Goal: Check status: Check status

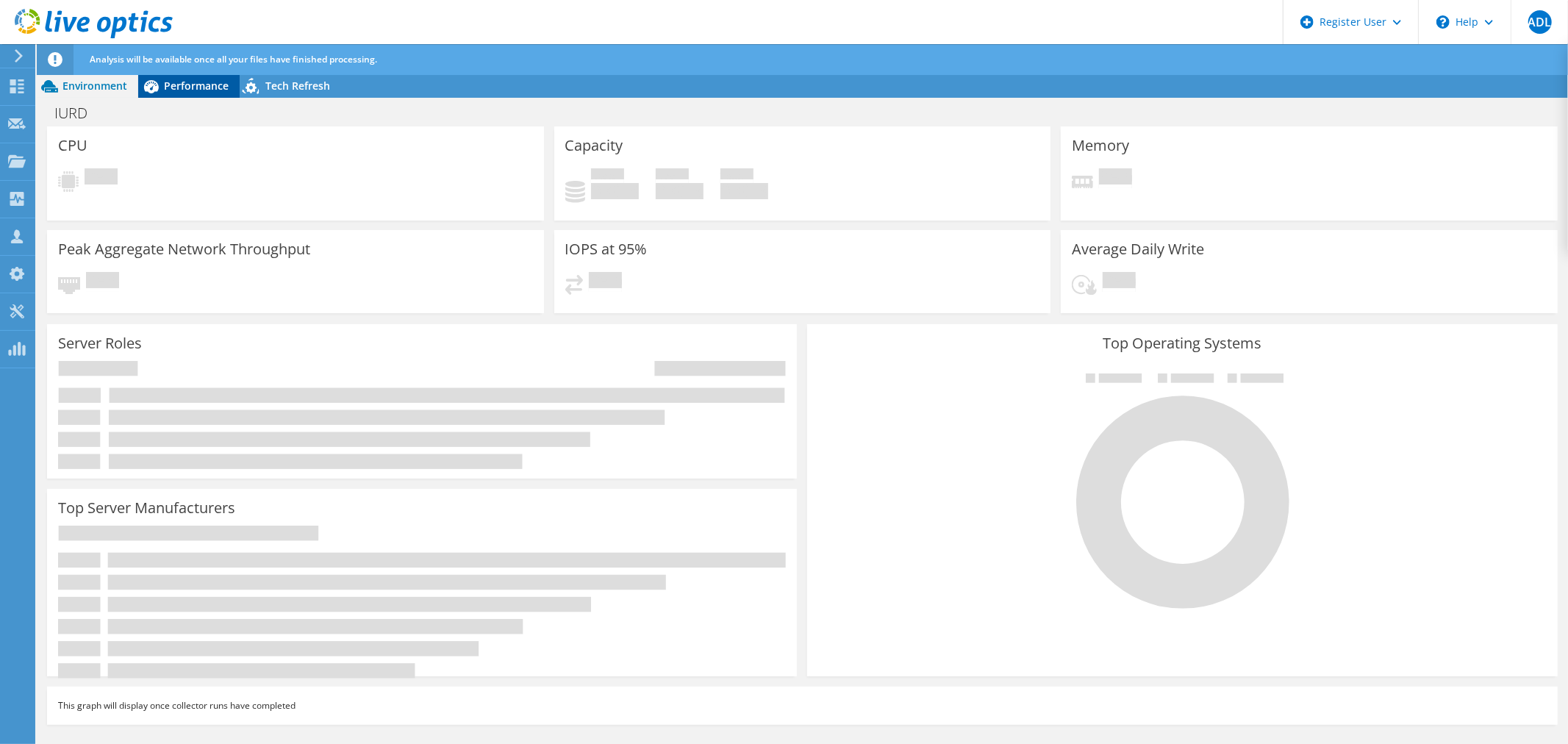
click at [177, 81] on span "Performance" at bounding box center [196, 85] width 64 height 14
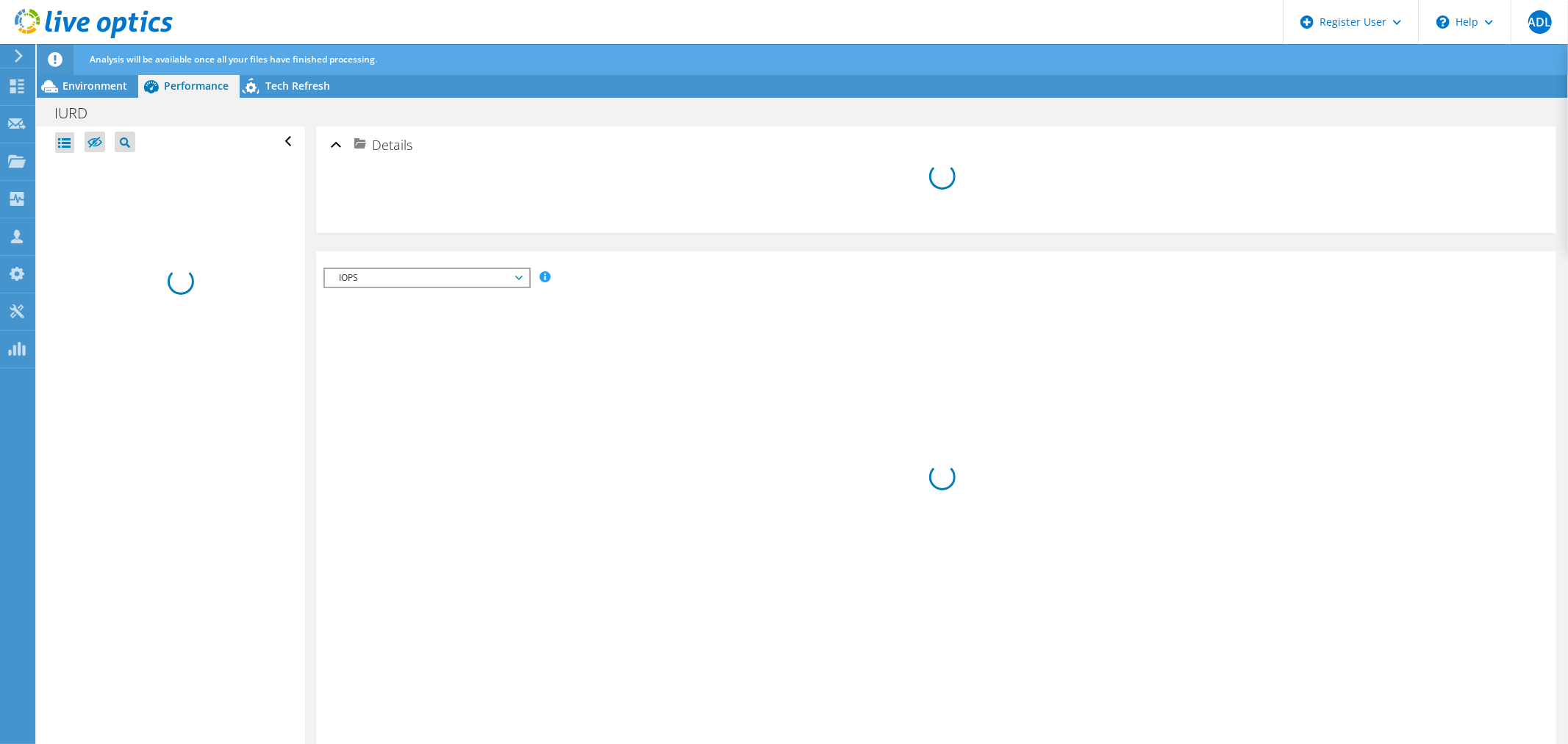
click at [88, 27] on icon at bounding box center [94, 24] width 158 height 30
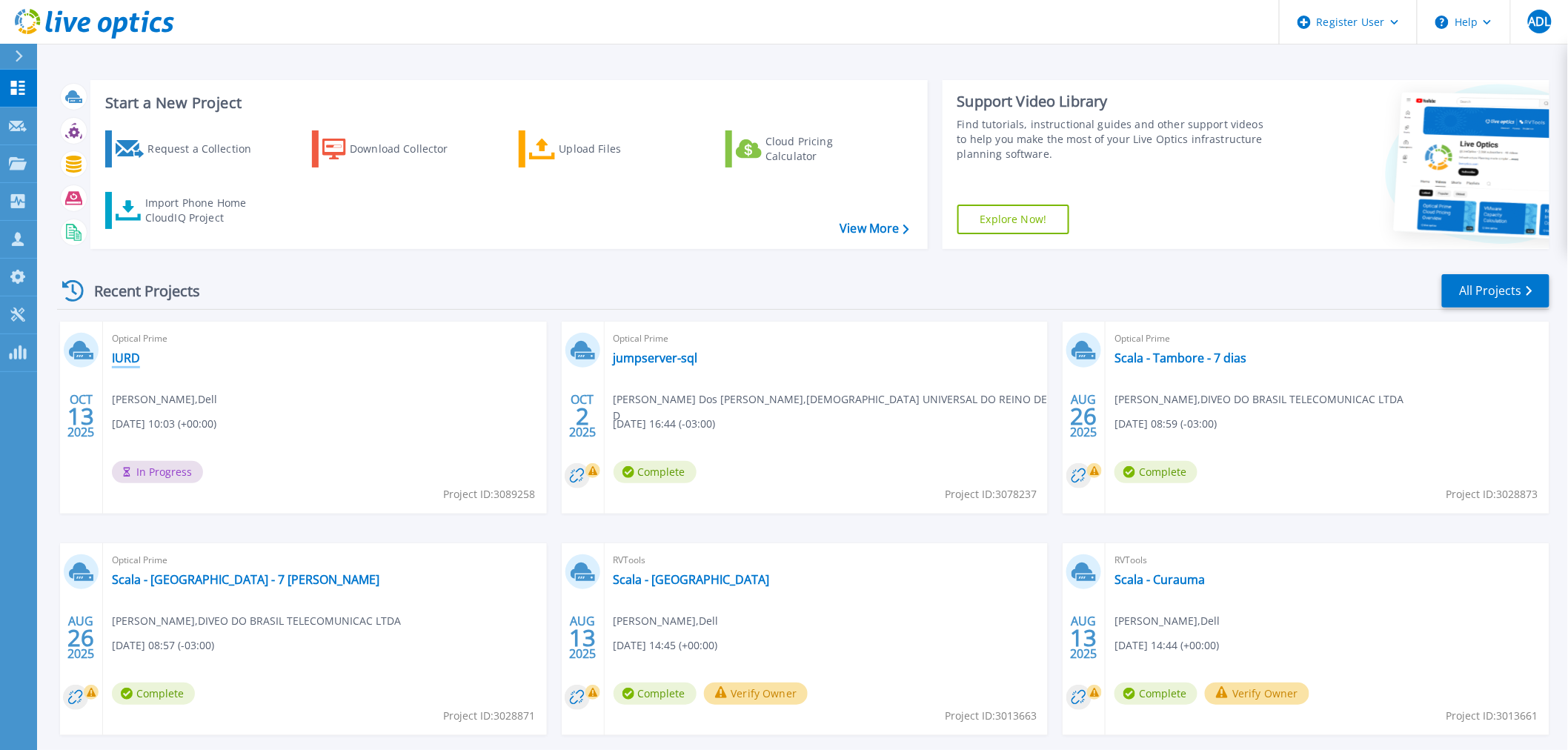
click at [130, 361] on link "IURD" at bounding box center [126, 358] width 29 height 15
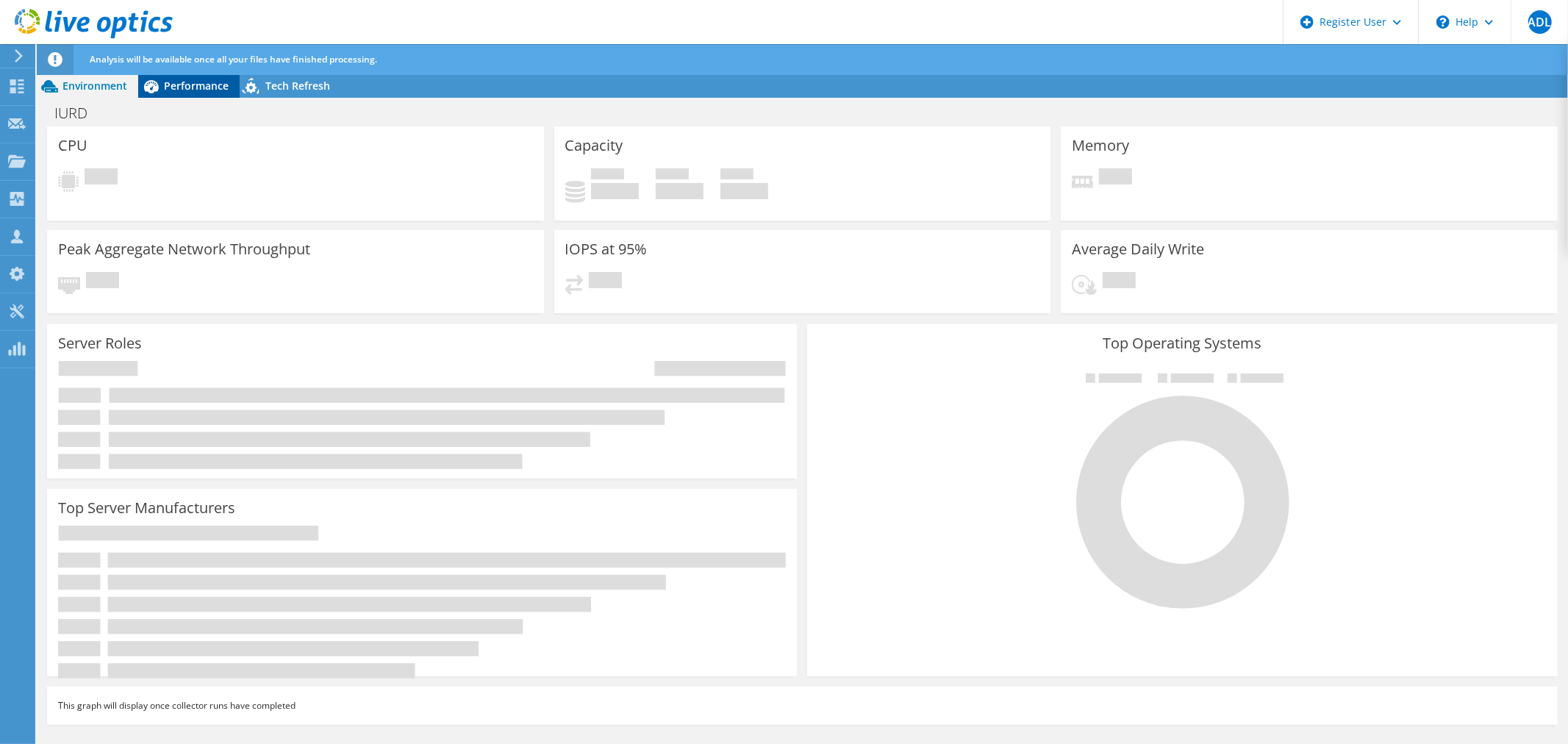
click at [206, 88] on span "Performance" at bounding box center [196, 85] width 64 height 14
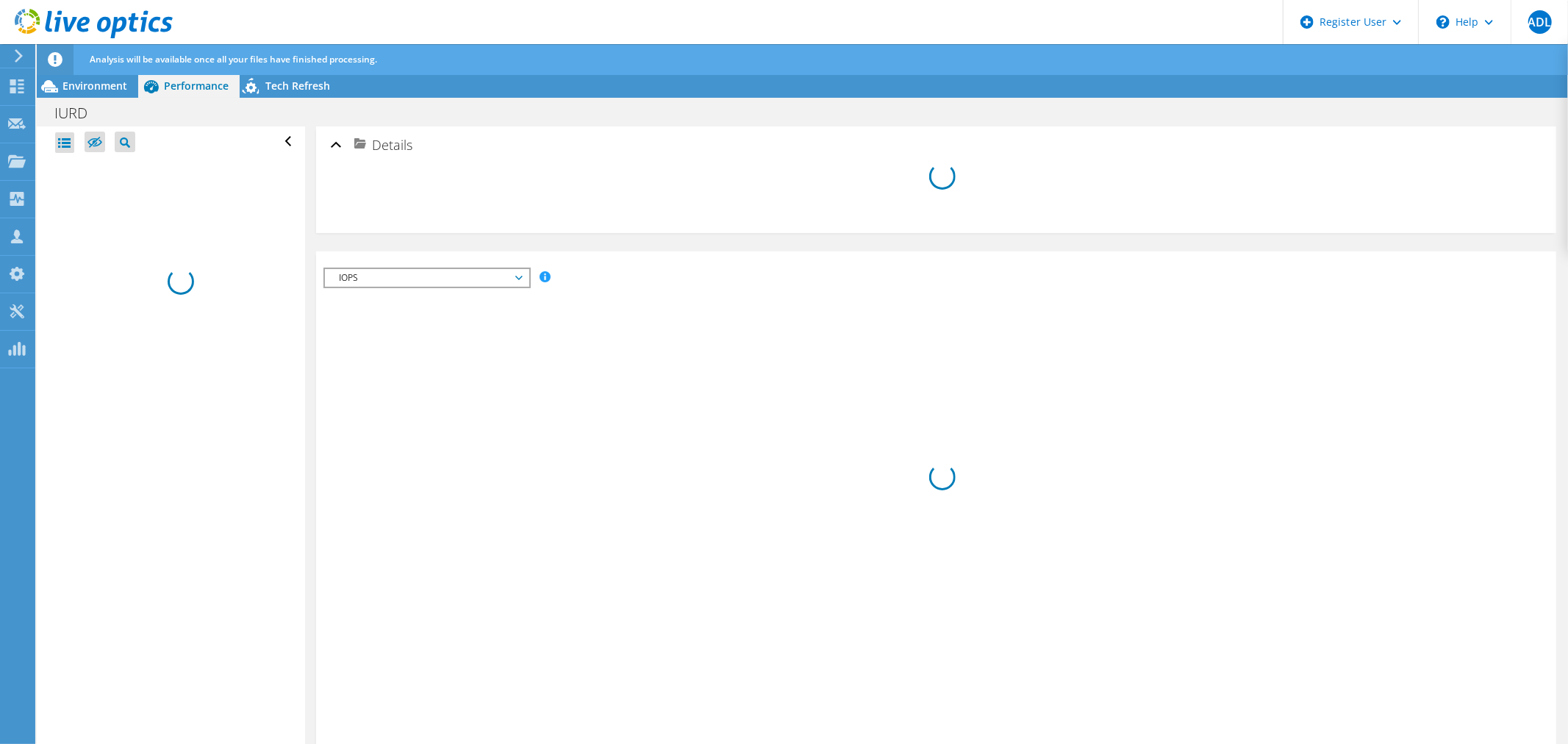
click at [333, 136] on div "Details" at bounding box center [936, 145] width 1210 height 31
click at [338, 143] on div "Details" at bounding box center [936, 145] width 1210 height 31
click at [146, 15] on use at bounding box center [94, 23] width 158 height 29
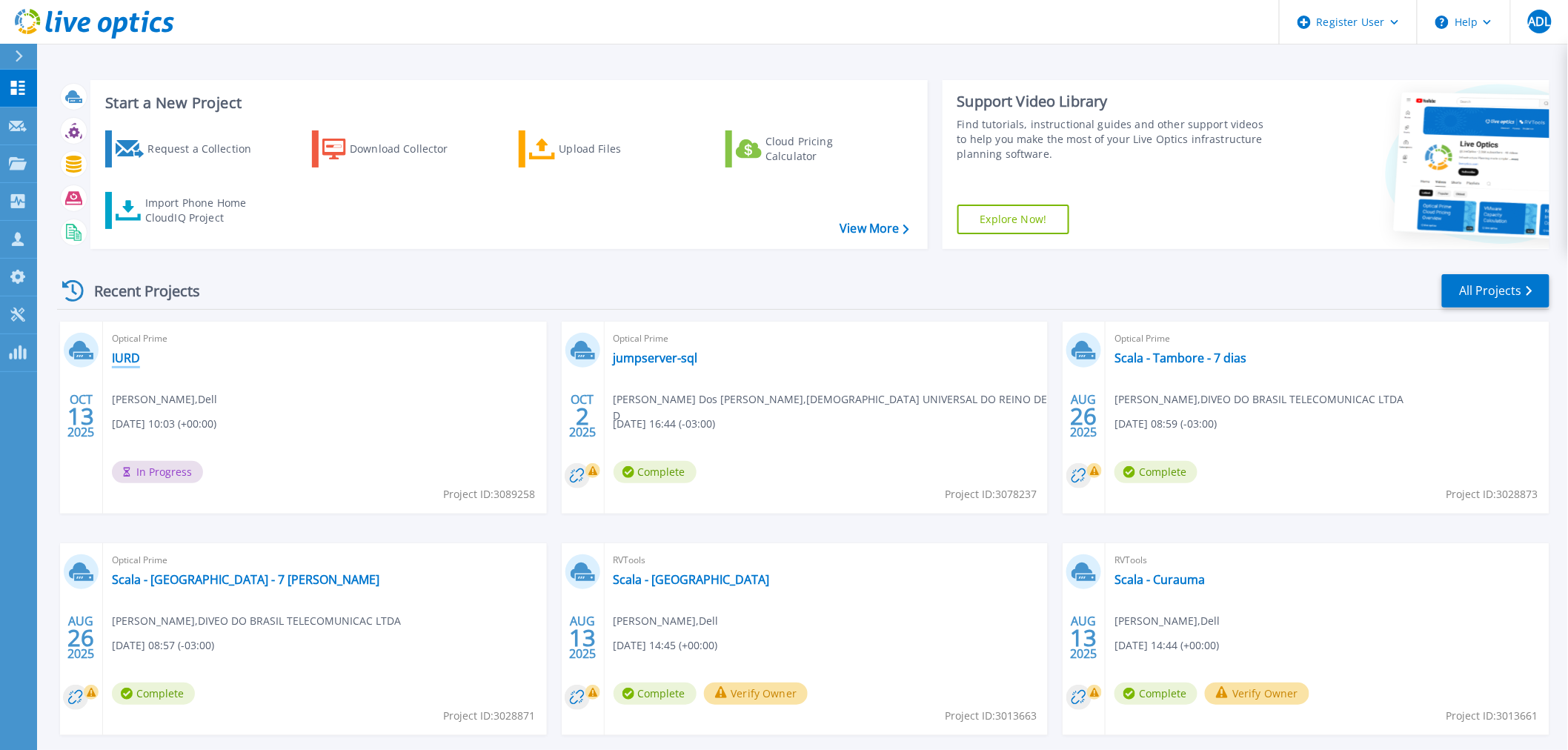
drag, startPoint x: 123, startPoint y: 351, endPoint x: 154, endPoint y: 357, distance: 31.6
click at [123, 351] on link "IURD" at bounding box center [126, 358] width 29 height 15
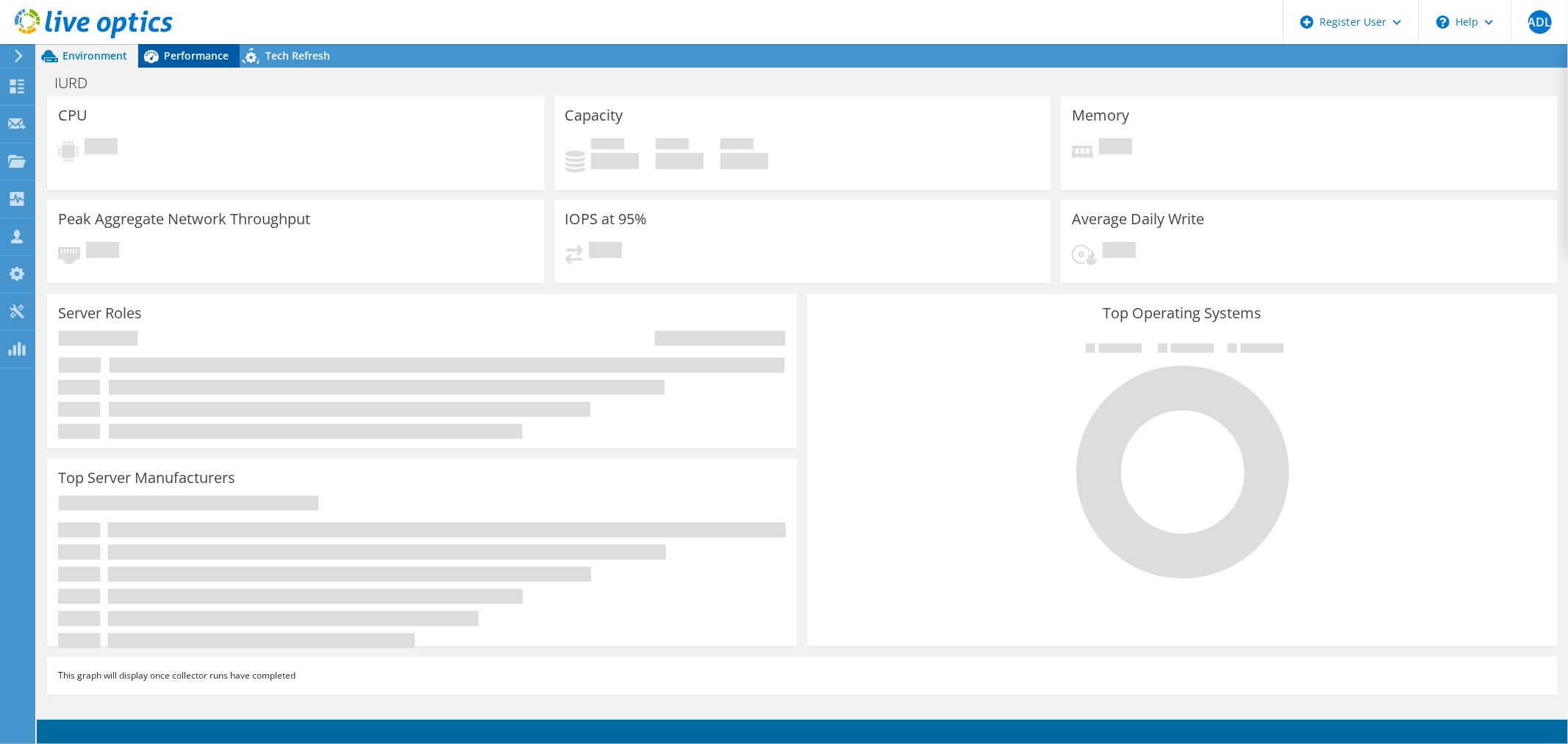
click at [182, 54] on span "Performance" at bounding box center [196, 55] width 64 height 14
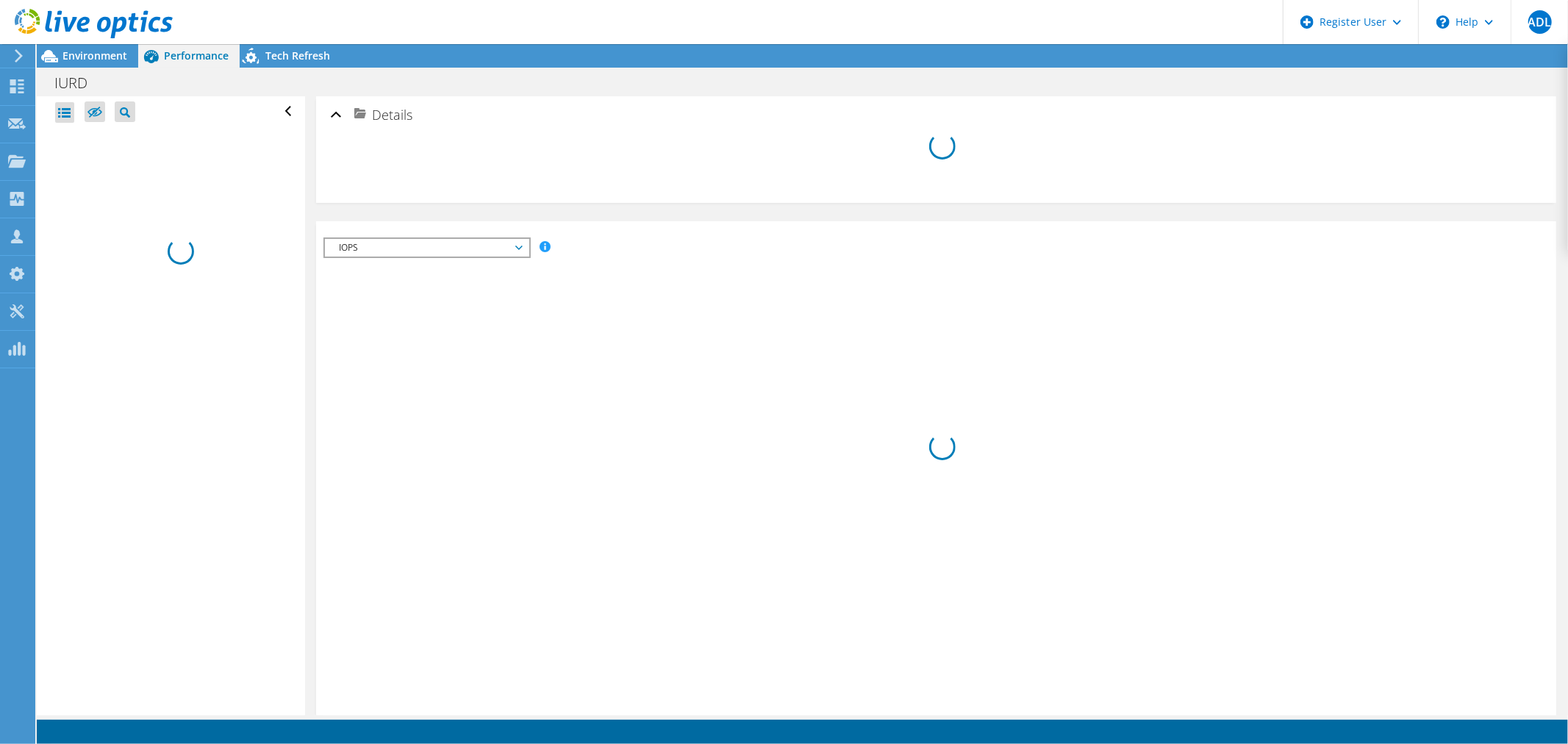
click at [115, 31] on use at bounding box center [94, 23] width 158 height 29
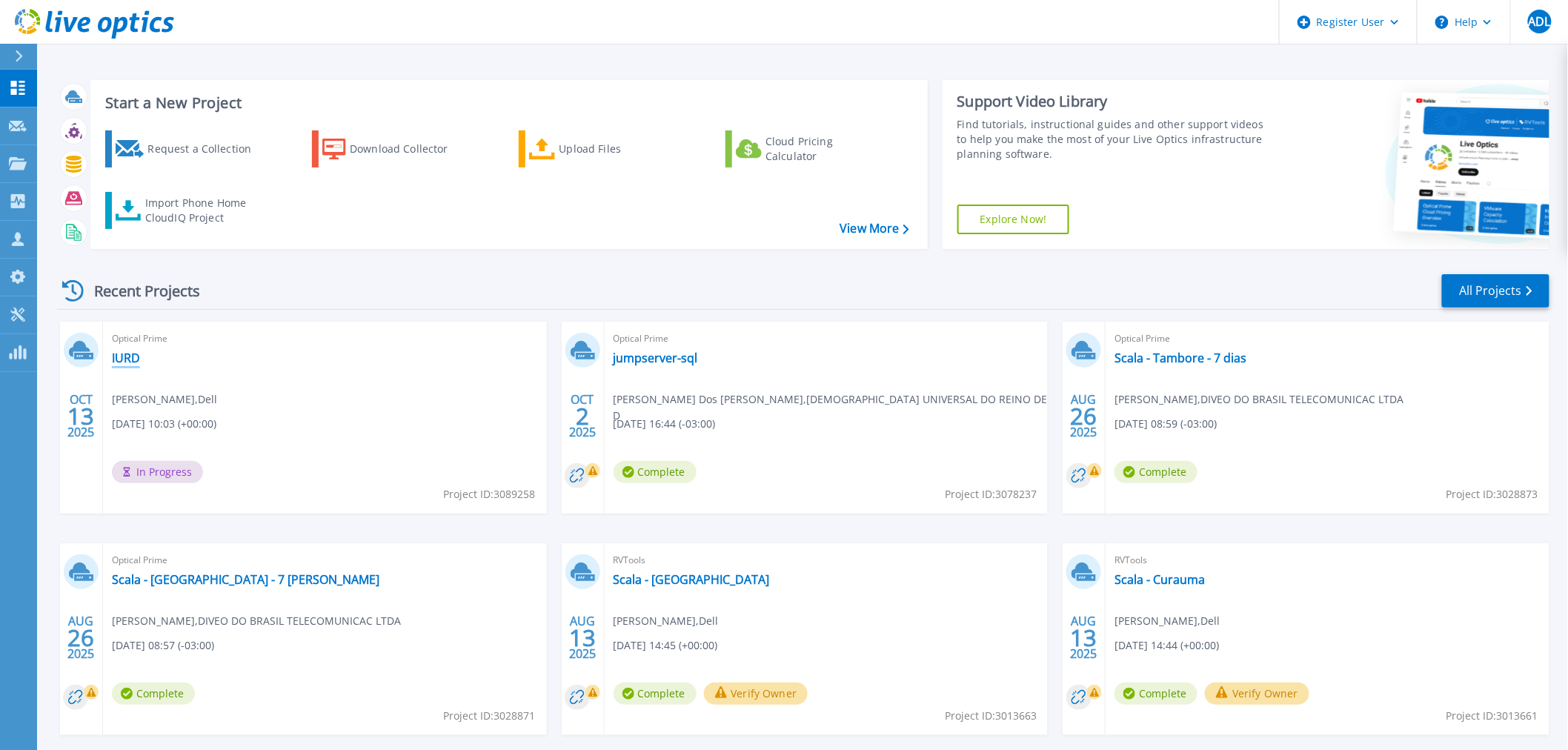
click at [124, 365] on link "IURD" at bounding box center [126, 358] width 29 height 15
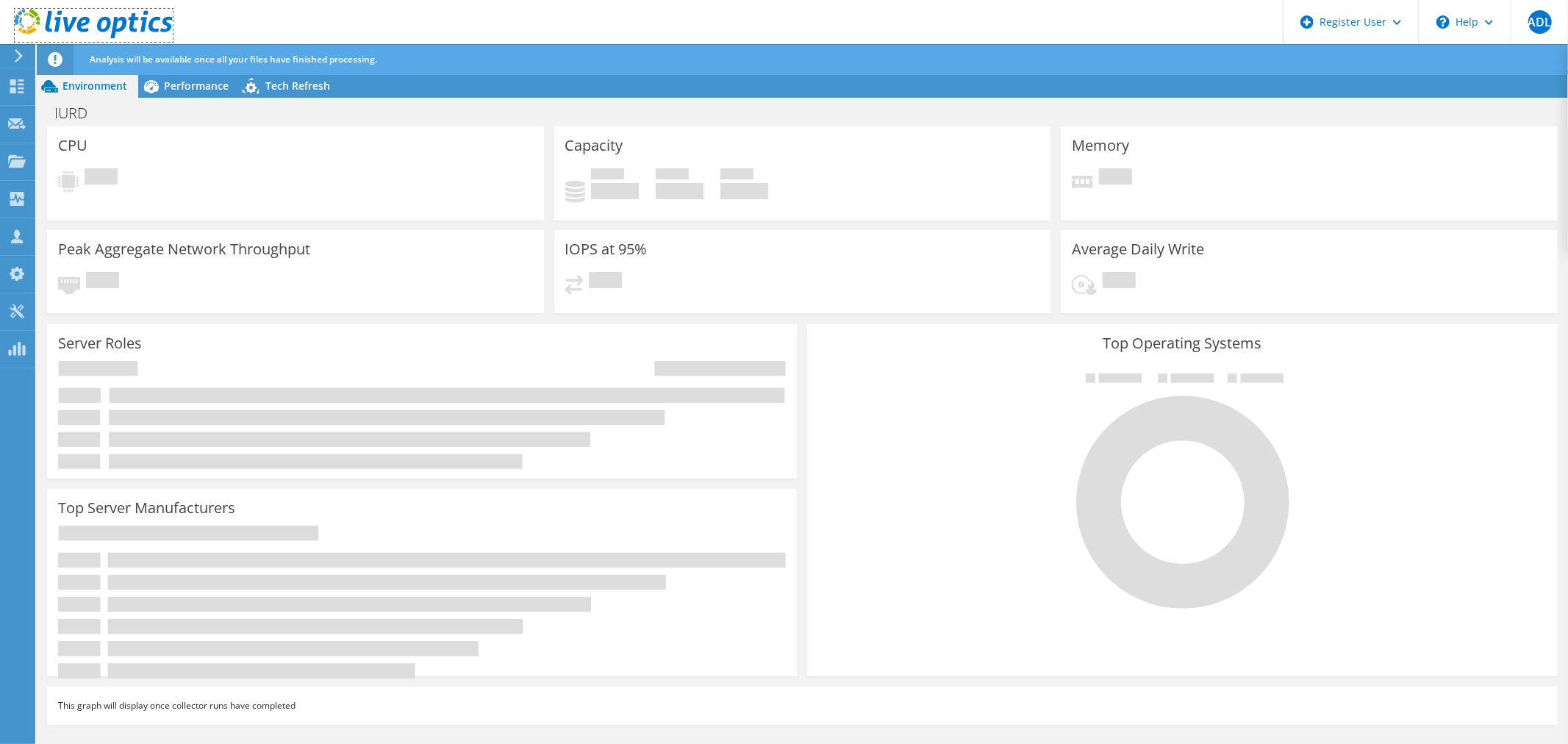
drag, startPoint x: 89, startPoint y: 34, endPoint x: 210, endPoint y: 42, distance: 121.3
click at [89, 34] on icon at bounding box center [94, 24] width 158 height 30
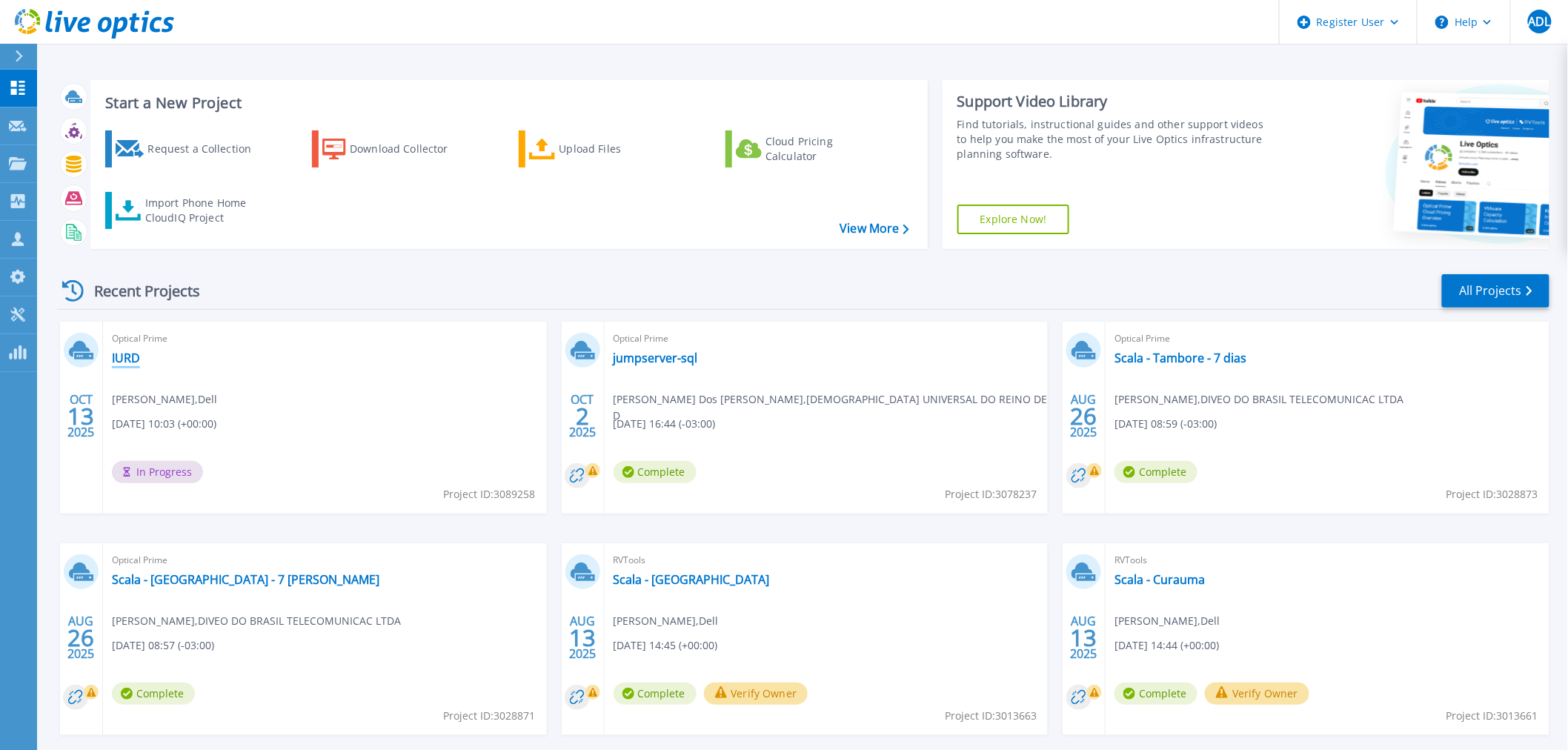
click at [122, 359] on link "IURD" at bounding box center [126, 358] width 29 height 15
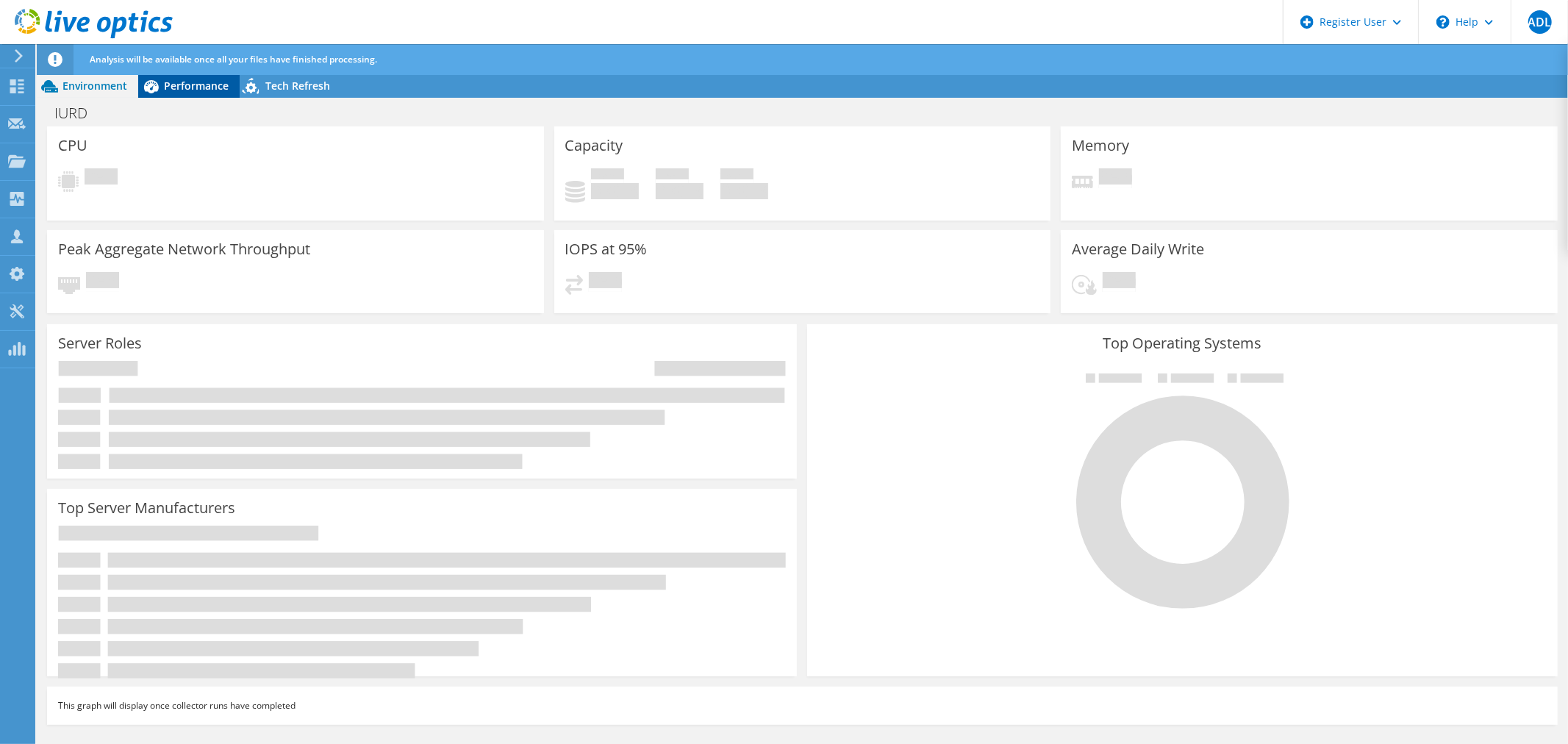
click at [185, 84] on span "Performance" at bounding box center [196, 85] width 64 height 14
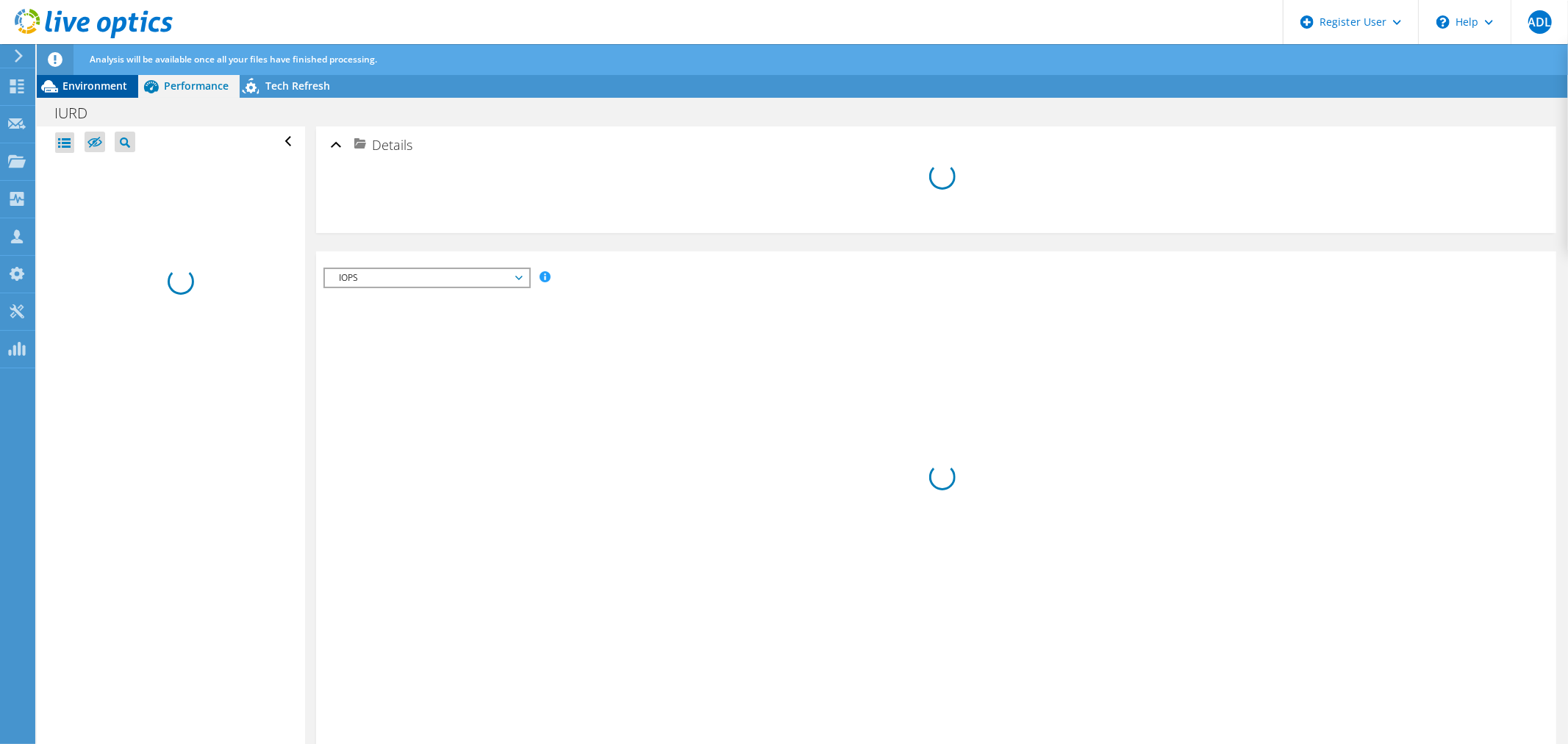
click at [92, 94] on div "Environment" at bounding box center [87, 85] width 101 height 24
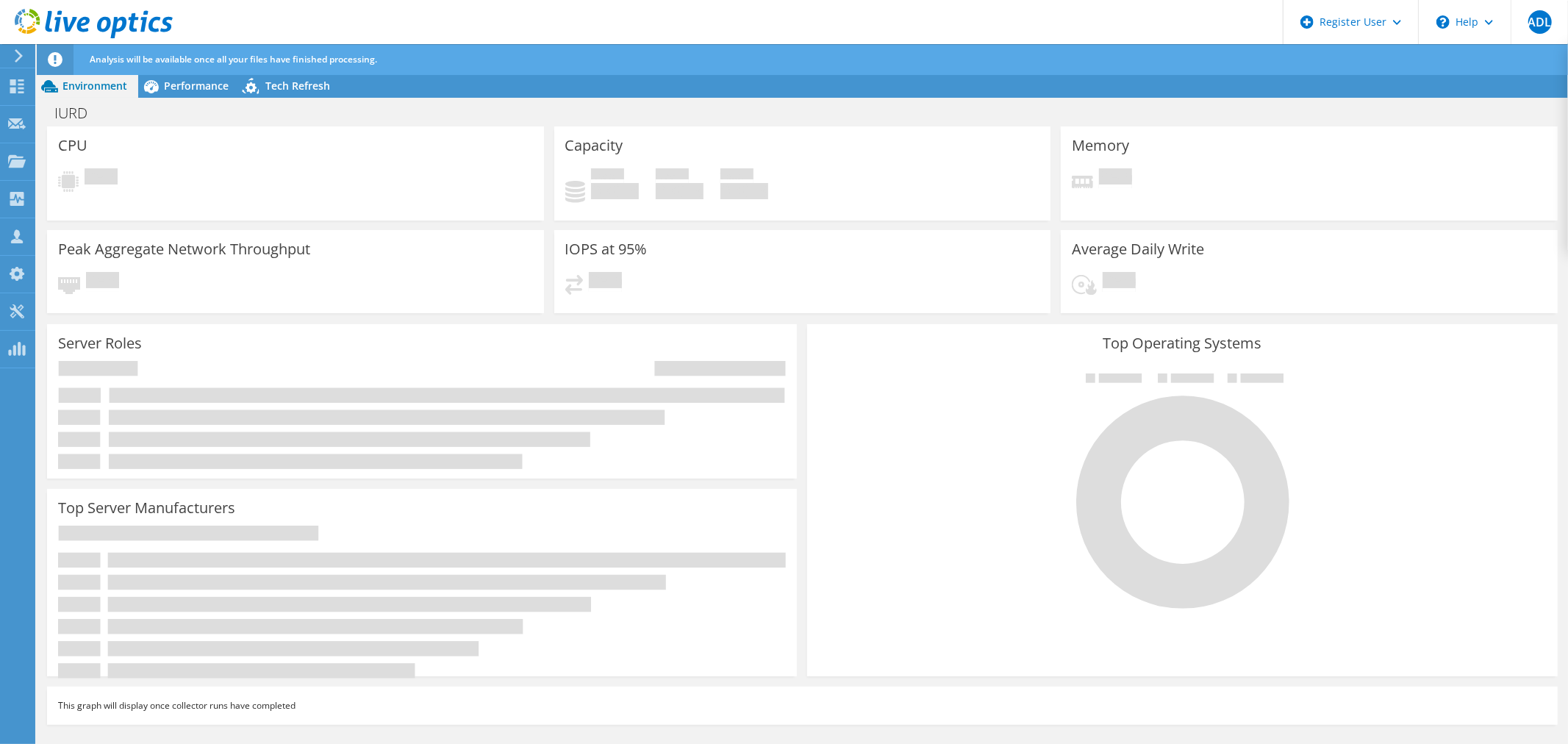
click at [130, 22] on use at bounding box center [94, 23] width 158 height 29
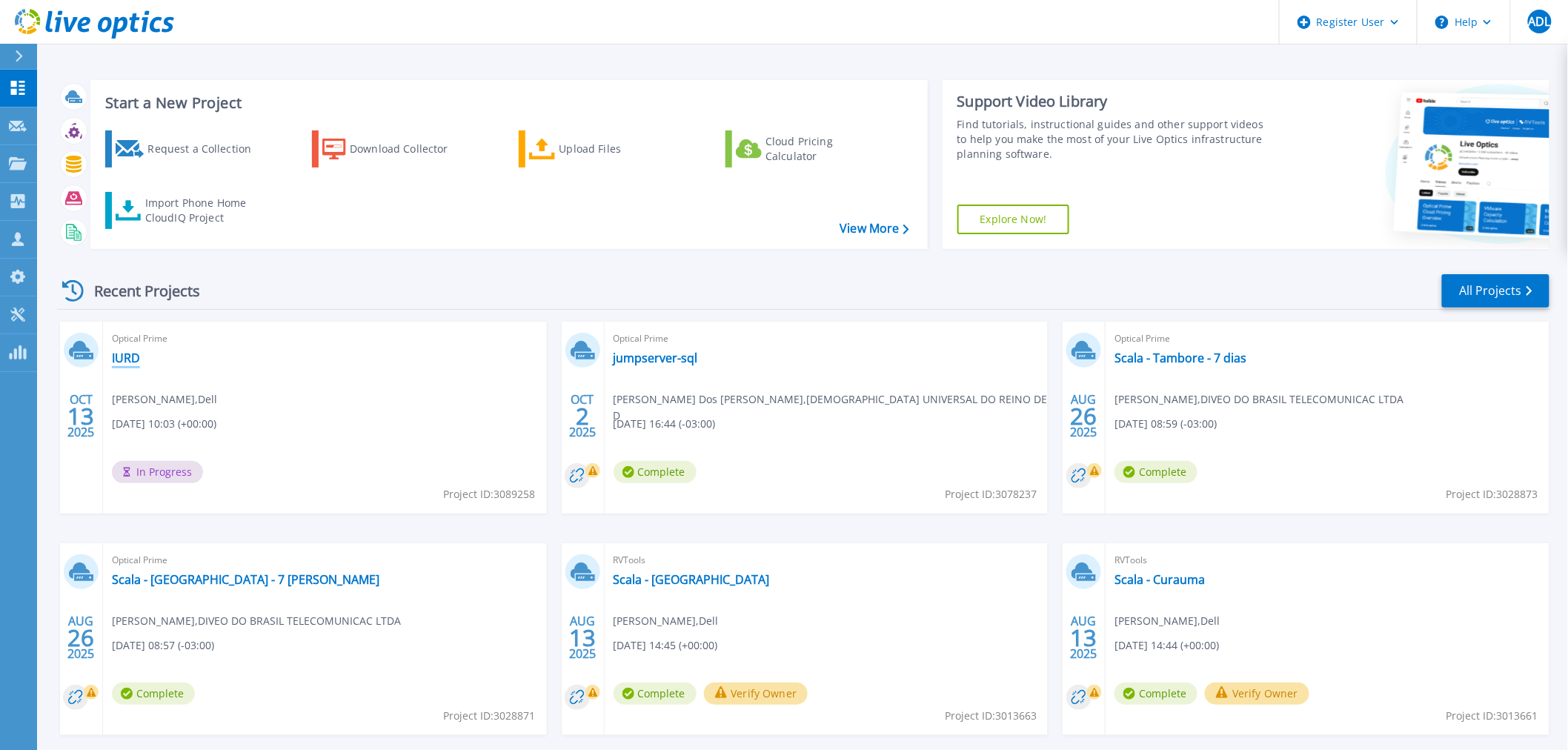
click at [120, 357] on link "IURD" at bounding box center [126, 358] width 29 height 15
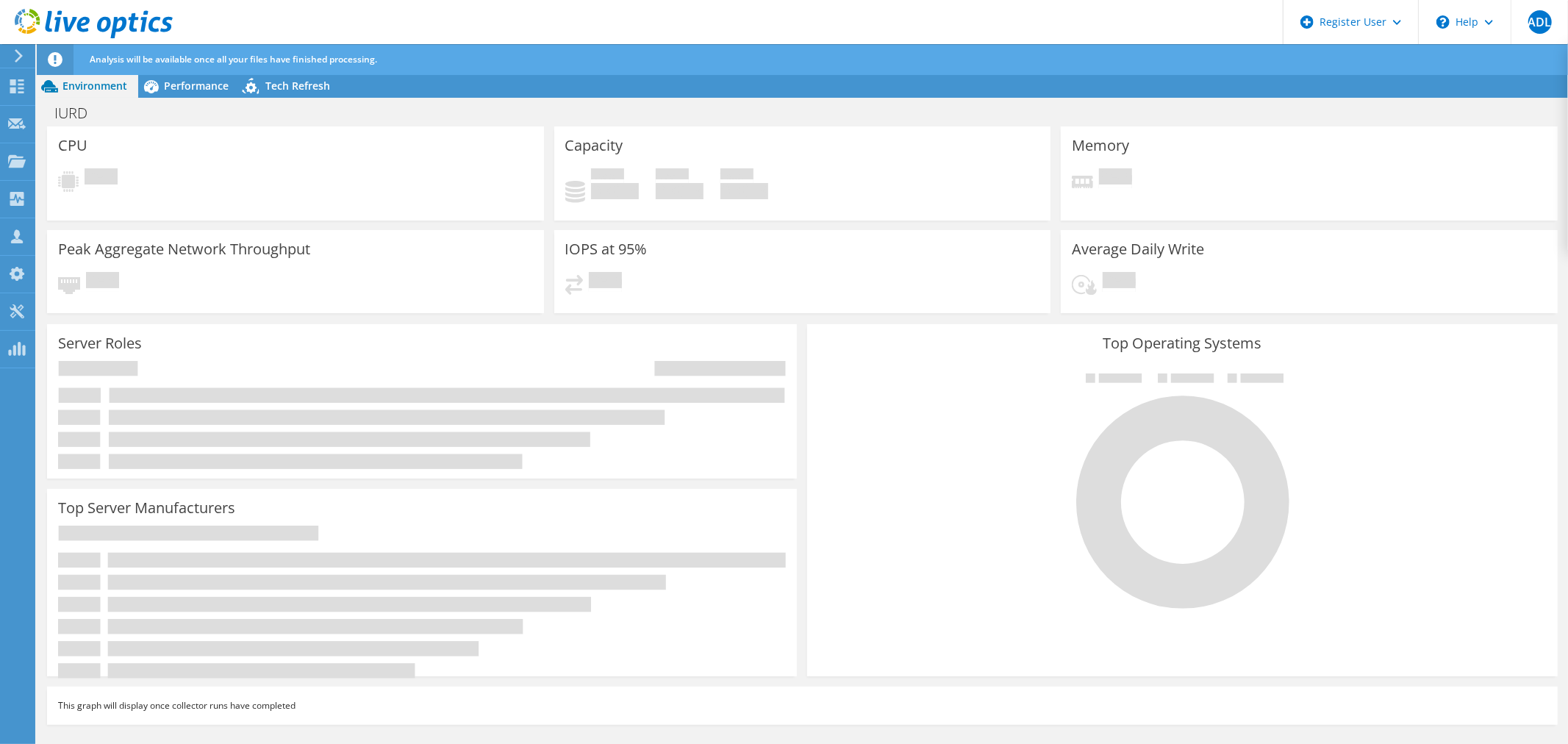
click at [150, 27] on use at bounding box center [94, 23] width 158 height 29
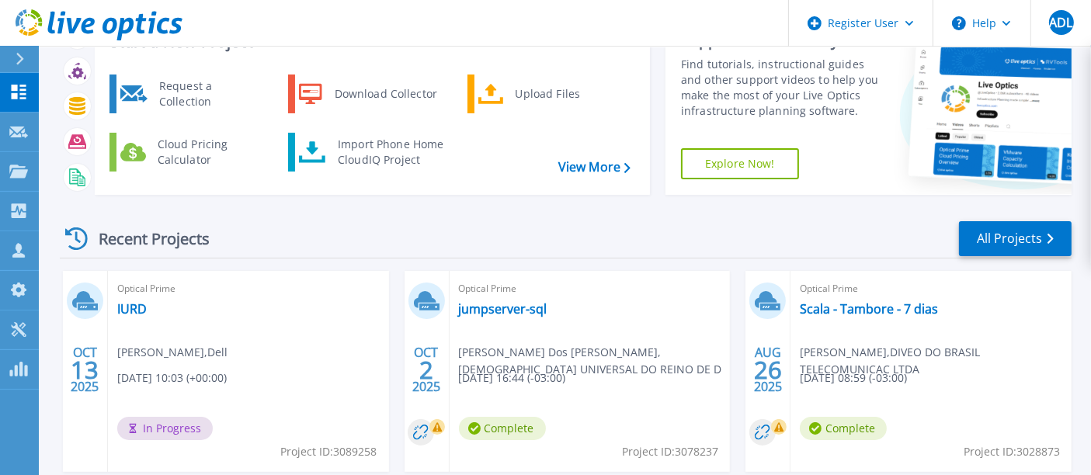
scroll to position [75, 0]
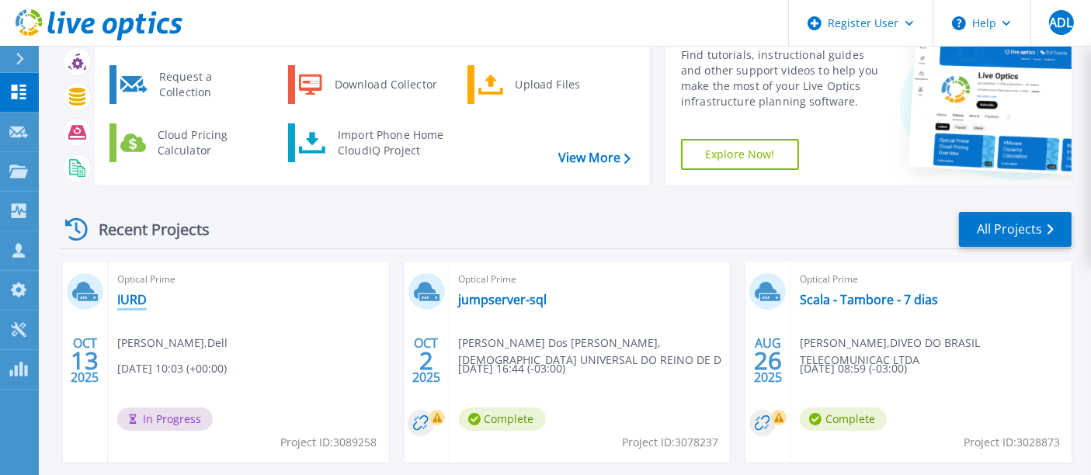
click at [137, 293] on link "IURD" at bounding box center [132, 300] width 30 height 16
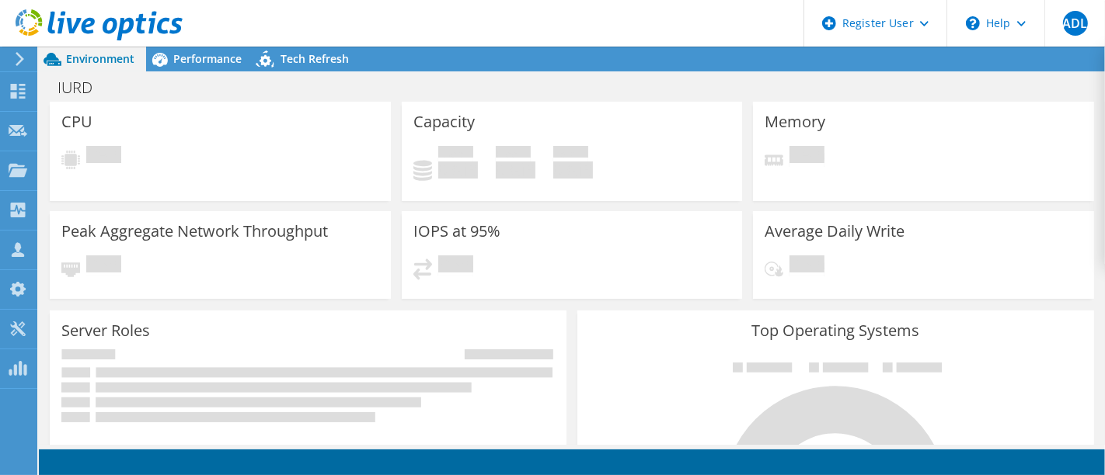
click at [93, 30] on icon at bounding box center [99, 25] width 167 height 32
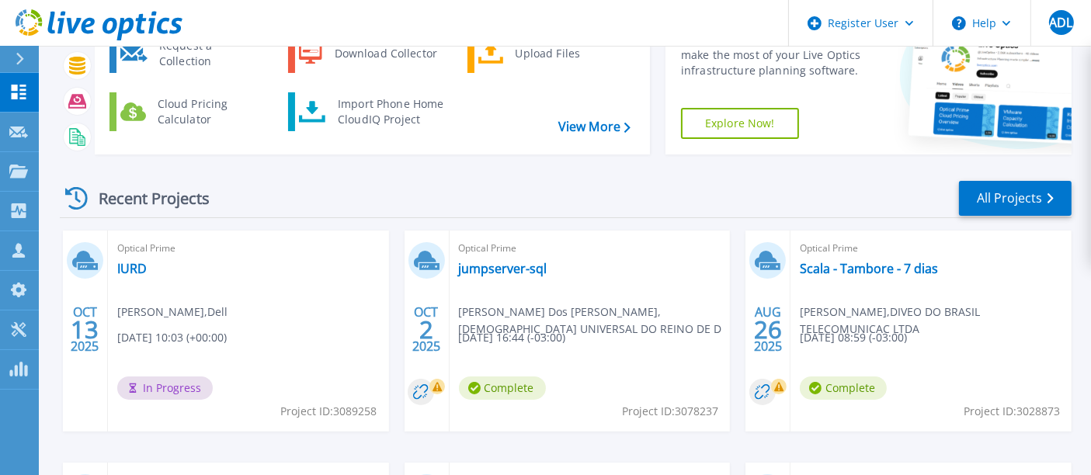
scroll to position [122, 0]
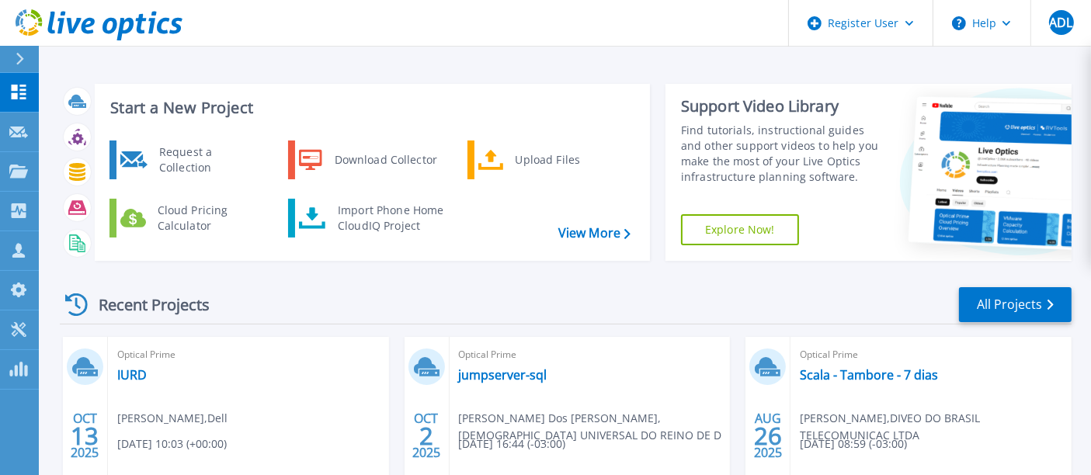
scroll to position [197, 0]
